Goal: Transaction & Acquisition: Download file/media

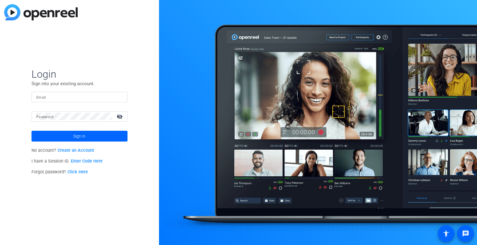
click at [51, 98] on input "Email" at bounding box center [79, 96] width 86 height 7
click at [74, 95] on input "Email" at bounding box center [79, 96] width 86 height 7
paste input "kelli@getzelsgordon.com"
type input "kelli@getzelsgordon.com"
click at [79, 140] on span "Sign in" at bounding box center [79, 136] width 12 height 15
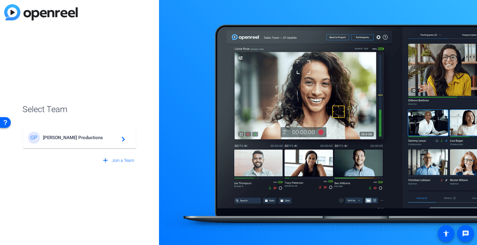
click at [75, 140] on span "Getzels Gordon Productions" at bounding box center [80, 137] width 75 height 5
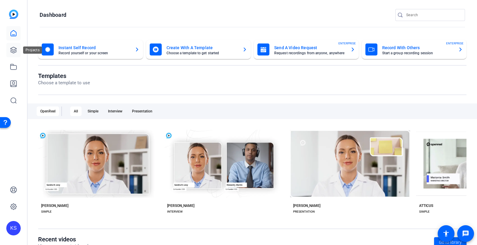
click at [9, 48] on link at bounding box center [13, 50] width 14 height 14
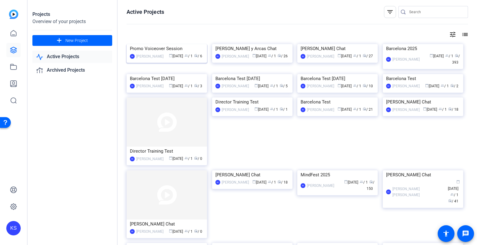
click at [142, 44] on img at bounding box center [167, 44] width 80 height 0
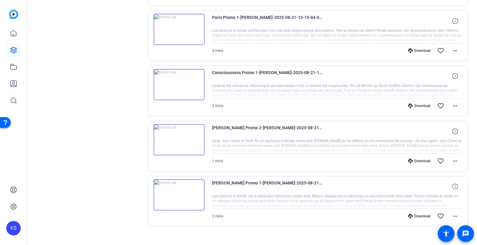
scroll to position [240, 0]
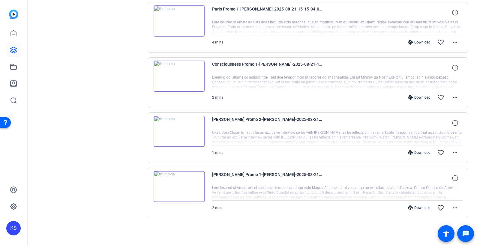
click at [154, 70] on img at bounding box center [179, 76] width 51 height 31
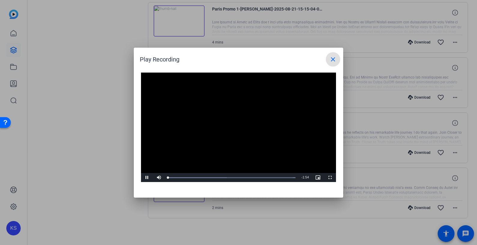
click at [229, 116] on video "Video Player" at bounding box center [238, 128] width 195 height 110
click at [283, 145] on video "Video Player" at bounding box center [238, 128] width 195 height 110
drag, startPoint x: 167, startPoint y: 178, endPoint x: 145, endPoint y: 182, distance: 21.9
click at [145, 182] on div "Video Player is loading. Play Video Play Mute Current Time 0:02 / Duration 1:54…" at bounding box center [238, 132] width 209 height 131
click at [252, 135] on video "Video Player" at bounding box center [238, 128] width 195 height 110
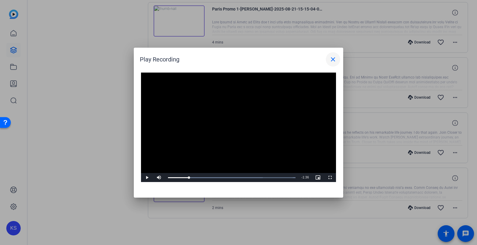
click at [331, 58] on mat-icon "close" at bounding box center [332, 59] width 7 height 7
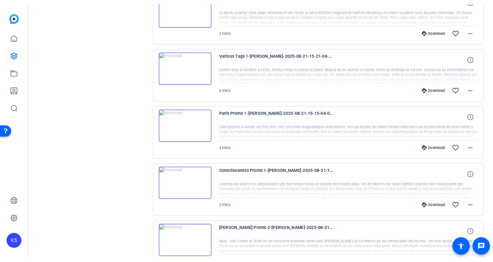
scroll to position [0, 0]
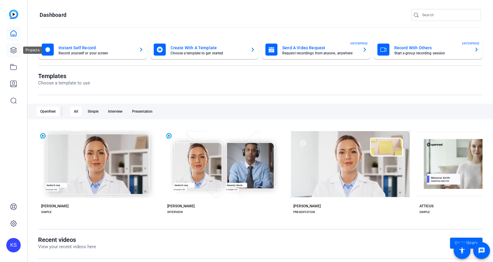
click at [13, 53] on icon at bounding box center [13, 50] width 6 height 6
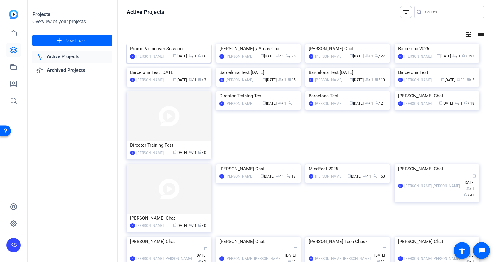
click at [177, 44] on img at bounding box center [169, 44] width 84 height 0
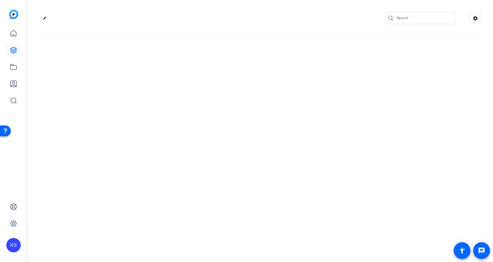
click at [177, 73] on div "edit settings" at bounding box center [260, 131] width 465 height 262
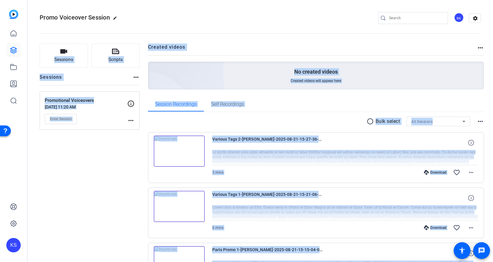
click at [139, 196] on div "Sessions Scripts Sessions more_horiz Promotional Voiceovers [DATE] 11:20 AM Ent…" at bounding box center [90, 260] width 100 height 434
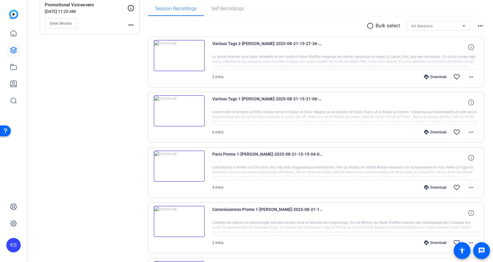
scroll to position [153, 0]
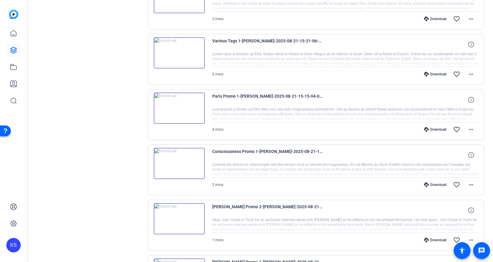
click at [221, 183] on span "2 mins" at bounding box center [217, 184] width 11 height 4
drag, startPoint x: 464, startPoint y: 167, endPoint x: 460, endPoint y: 167, distance: 4.2
click at [464, 167] on div at bounding box center [345, 169] width 266 height 15
click at [315, 164] on div at bounding box center [345, 169] width 266 height 15
click at [338, 168] on div at bounding box center [345, 169] width 266 height 15
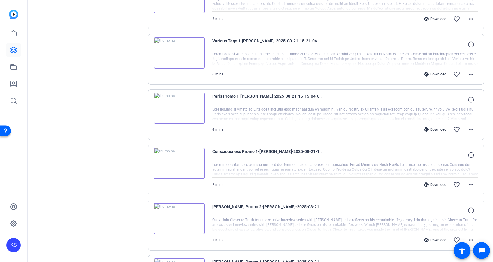
click at [399, 164] on div at bounding box center [345, 169] width 266 height 15
click at [470, 154] on span at bounding box center [470, 155] width 14 height 14
click at [467, 182] on mat-icon "more_horiz" at bounding box center [470, 184] width 7 height 7
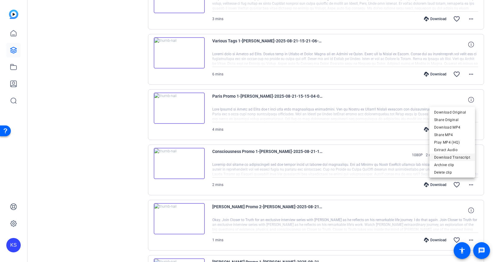
click at [457, 157] on span "Download Transcript" at bounding box center [452, 157] width 36 height 7
